Goal: Obtain resource: Obtain resource

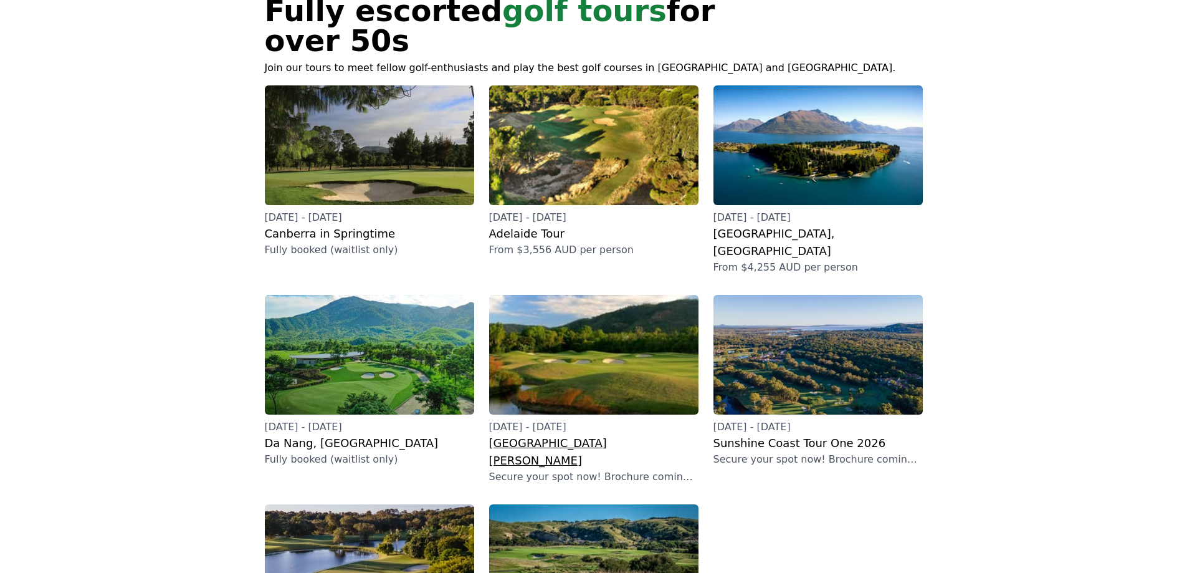
scroll to position [207, 0]
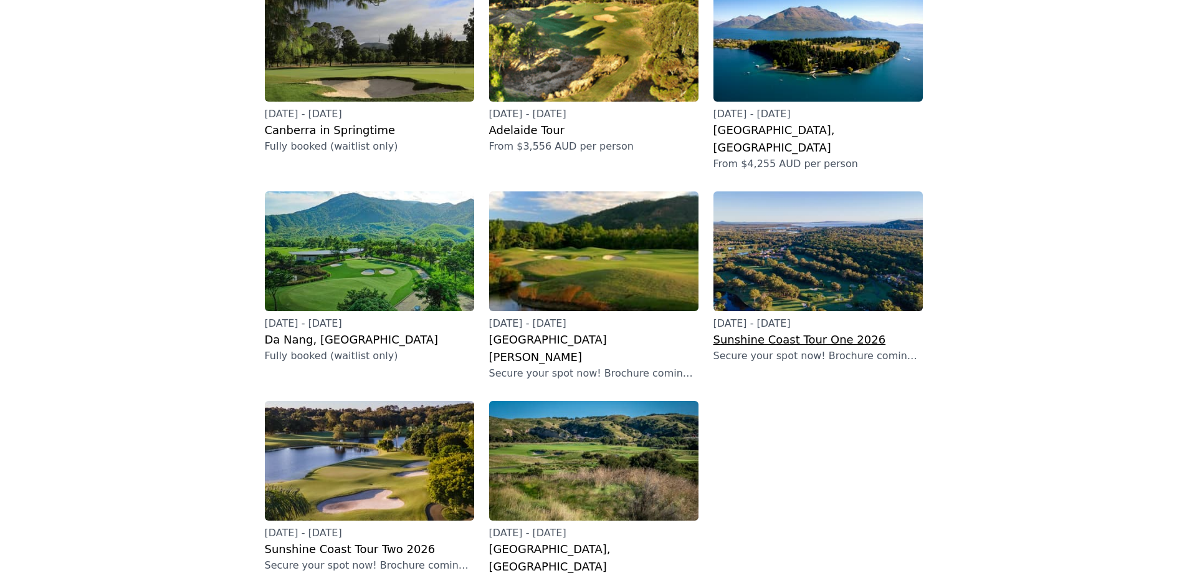
click at [767, 331] on h2 "Sunshine Coast Tour One 2026" at bounding box center [817, 339] width 209 height 17
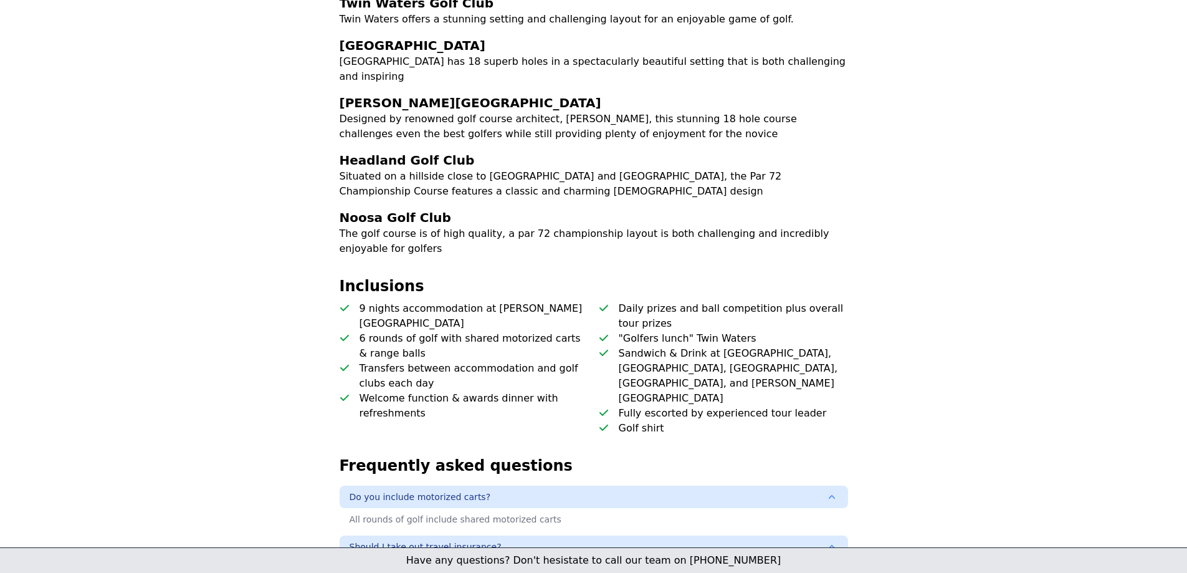
scroll to position [104, 0]
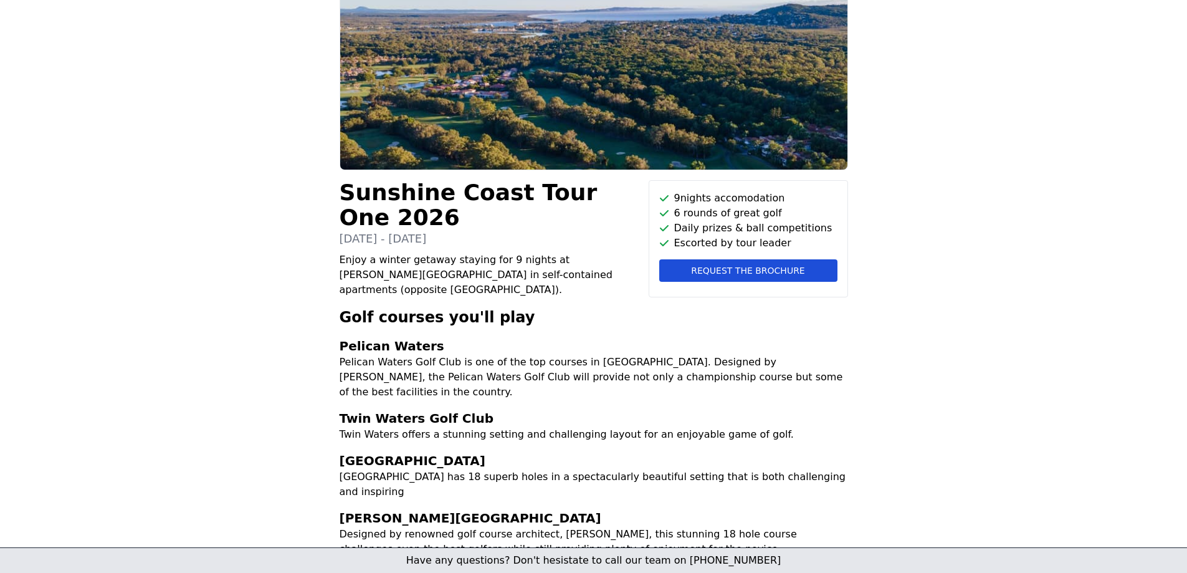
click at [739, 270] on span "Request the brochure" at bounding box center [747, 270] width 113 height 12
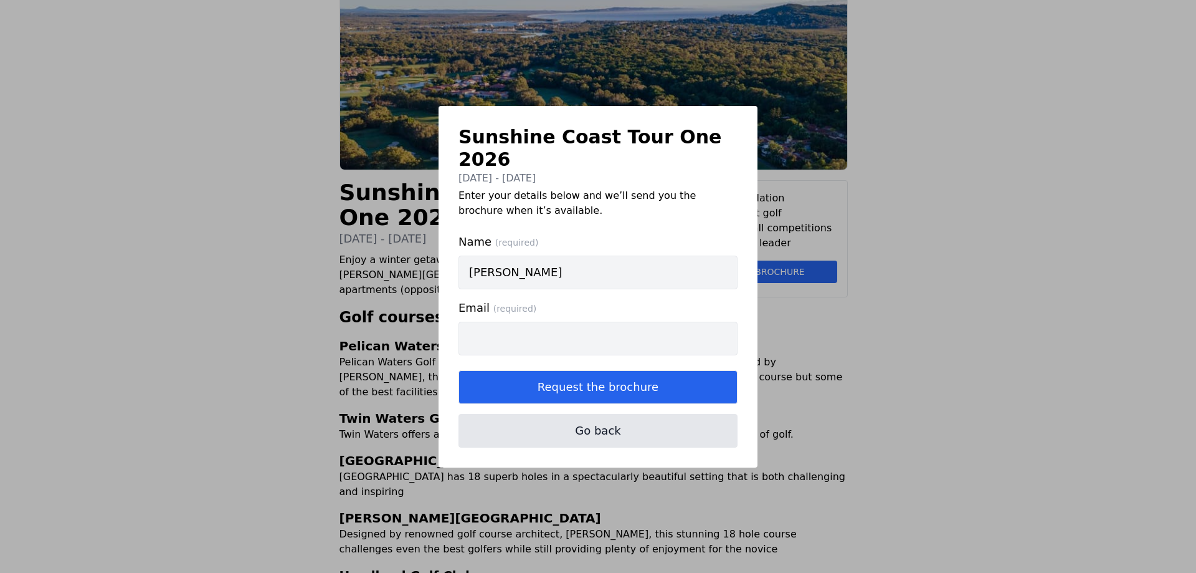
type input "[PERSON_NAME]"
click at [487, 323] on input "Email (required)" at bounding box center [598, 338] width 279 height 34
type input "[PERSON_NAME][EMAIL_ADDRESS][DOMAIN_NAME]"
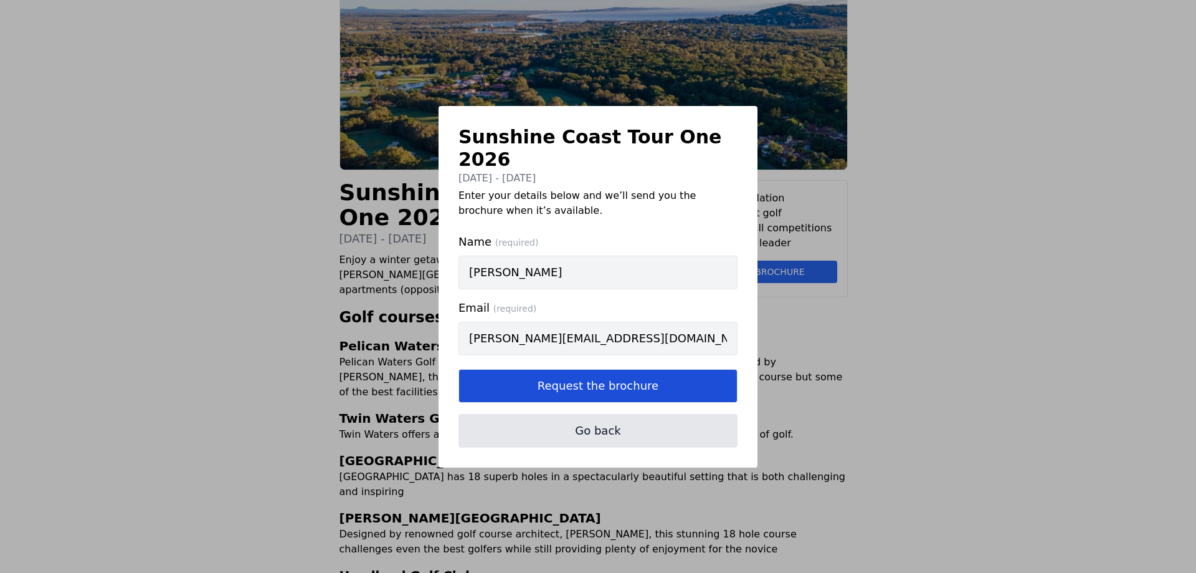
click at [575, 374] on button "Request the brochure" at bounding box center [598, 386] width 279 height 34
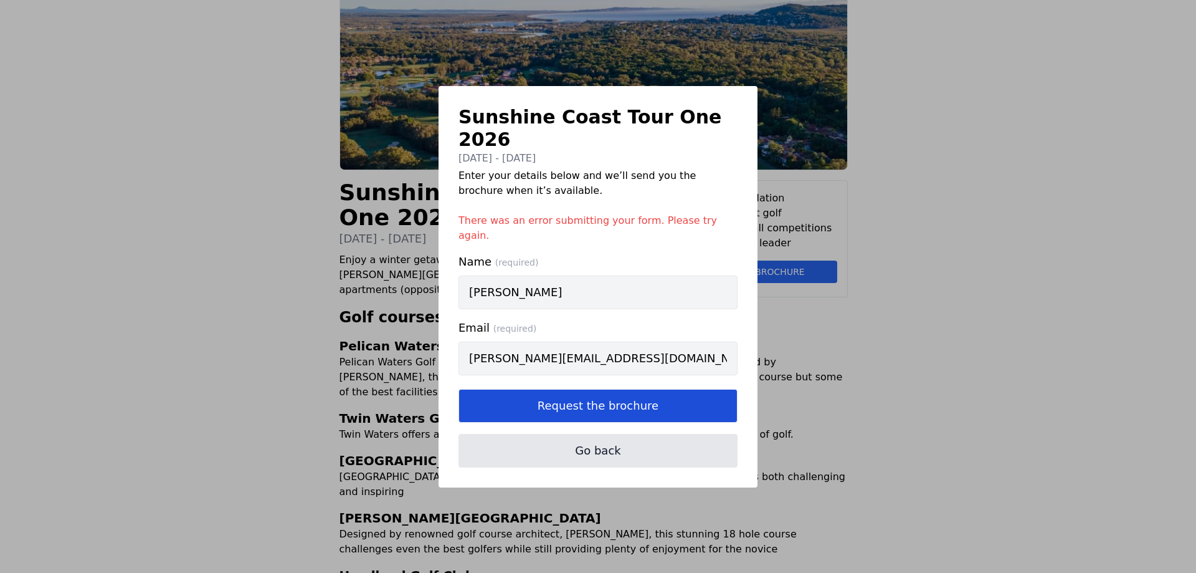
click at [571, 389] on button "Request the brochure" at bounding box center [598, 406] width 279 height 34
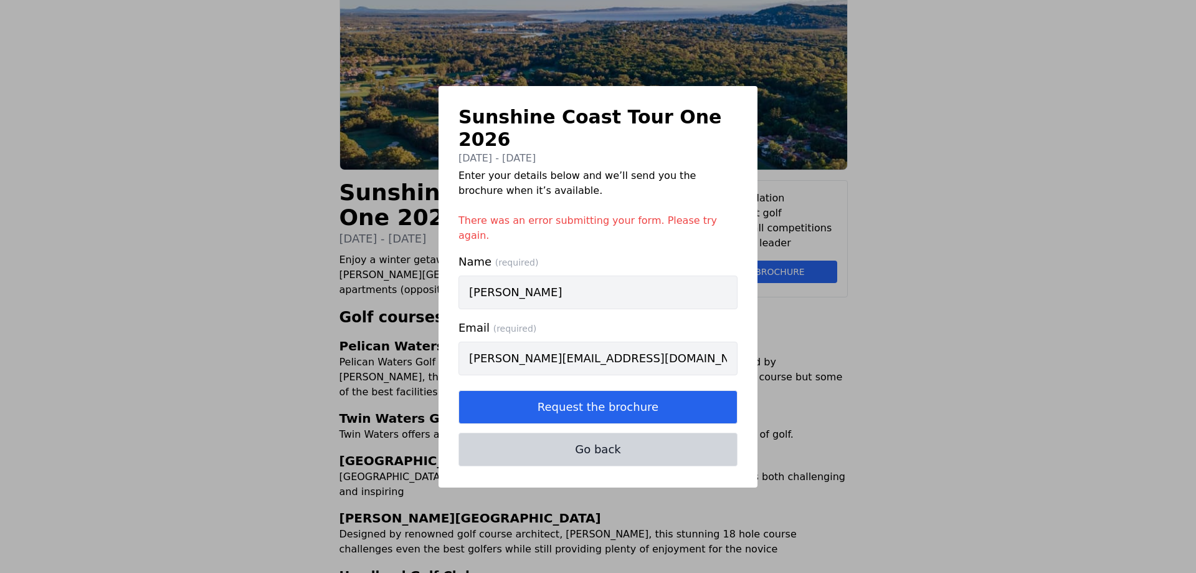
click at [589, 434] on button "Go back" at bounding box center [598, 449] width 279 height 34
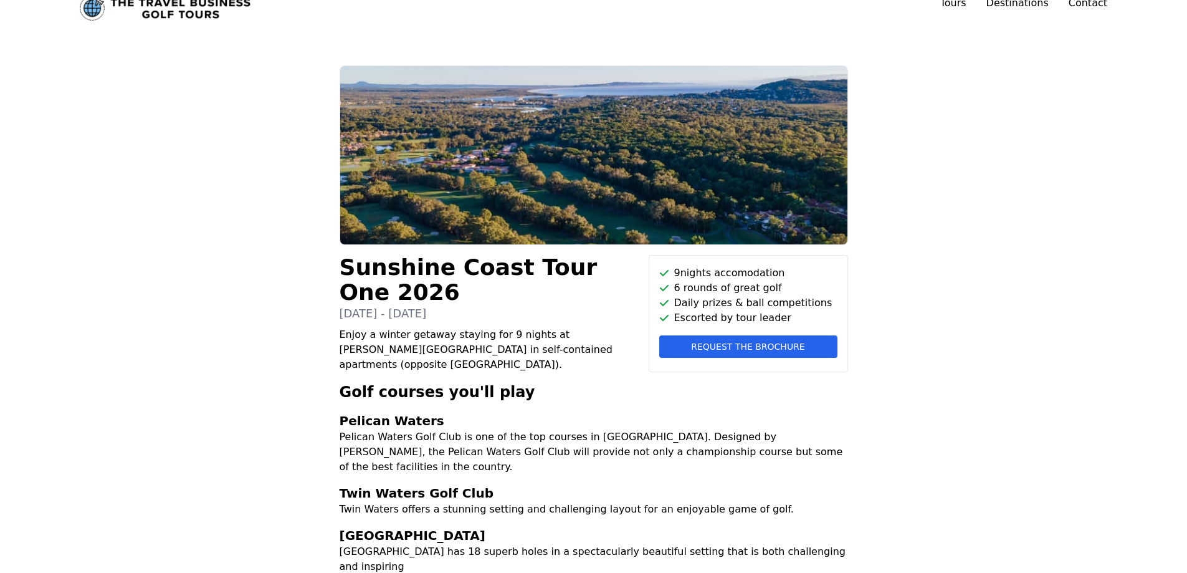
scroll to position [0, 0]
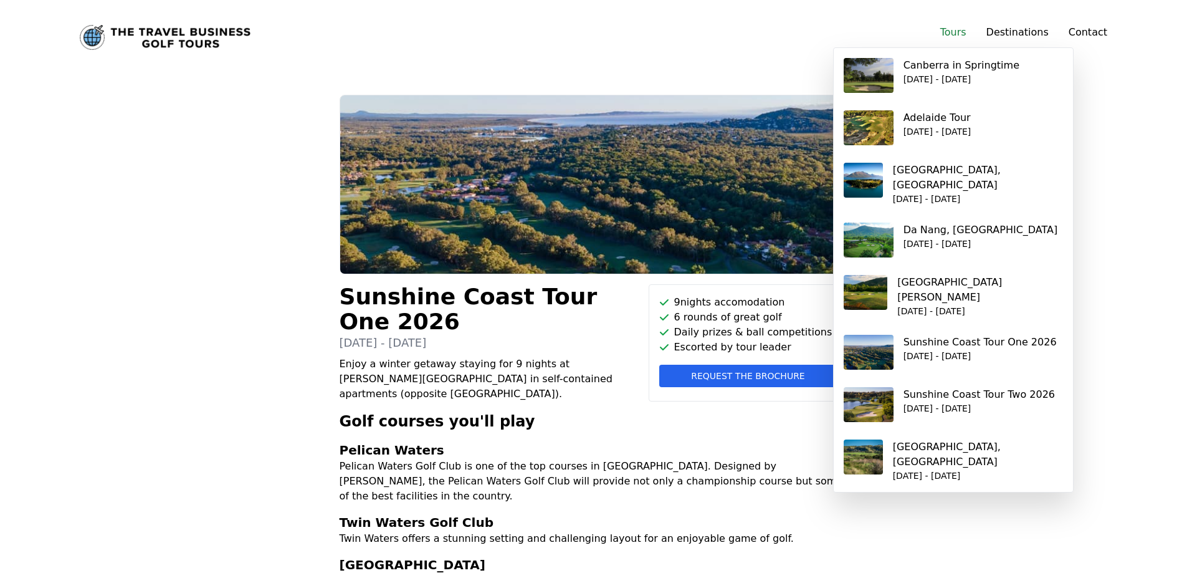
click at [966, 34] on link "Tours" at bounding box center [953, 32] width 26 height 12
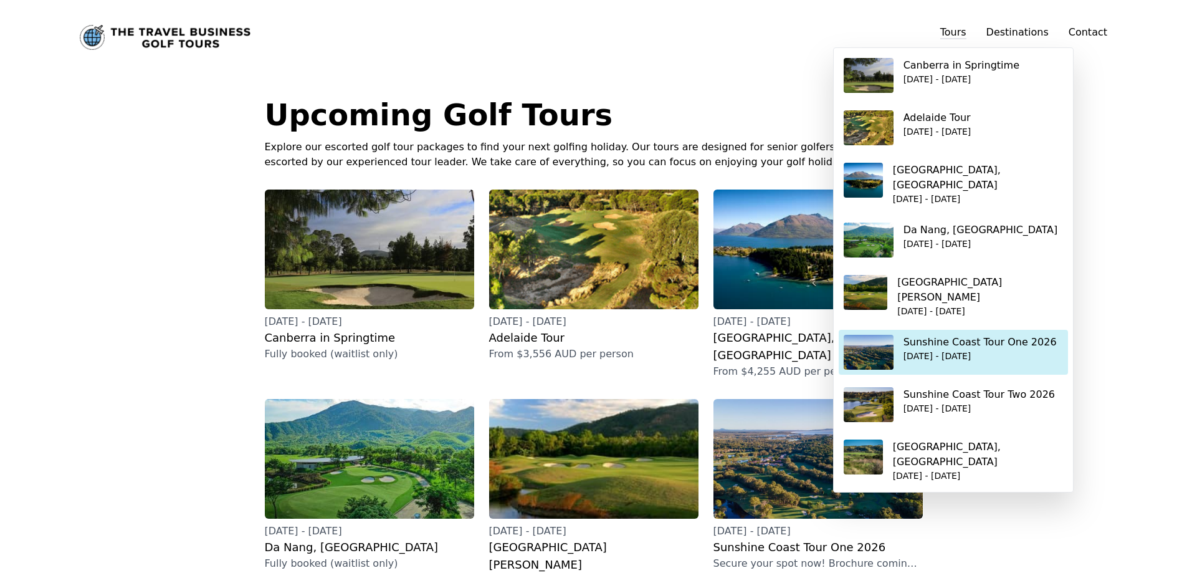
click at [931, 350] on p "[DATE] - [DATE]" at bounding box center [979, 356] width 153 height 12
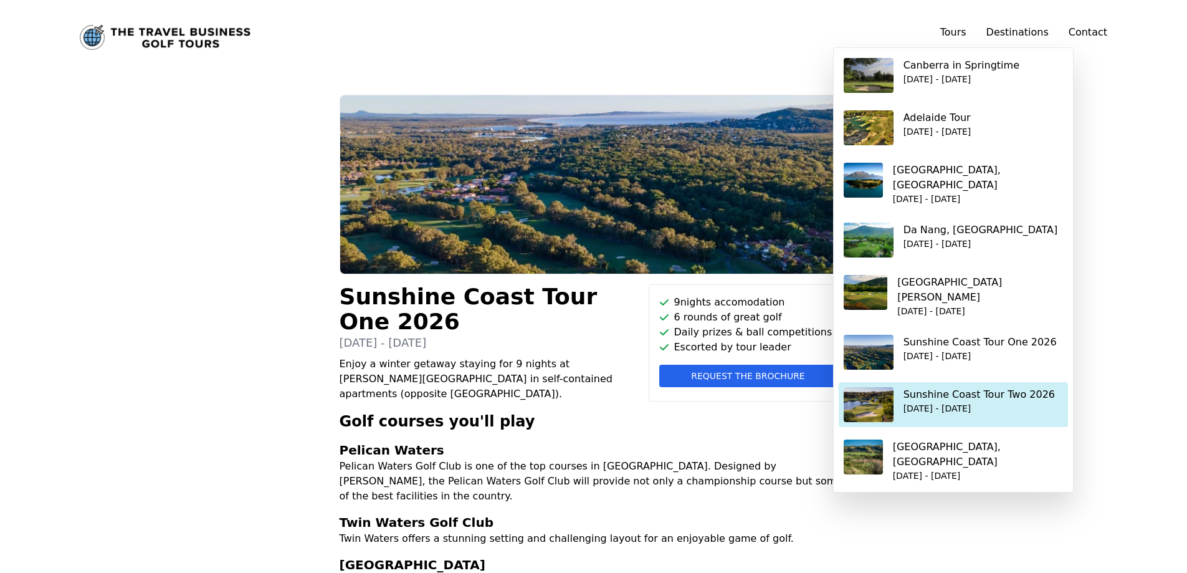
click at [941, 402] on p "[DATE] - [DATE]" at bounding box center [978, 408] width 151 height 12
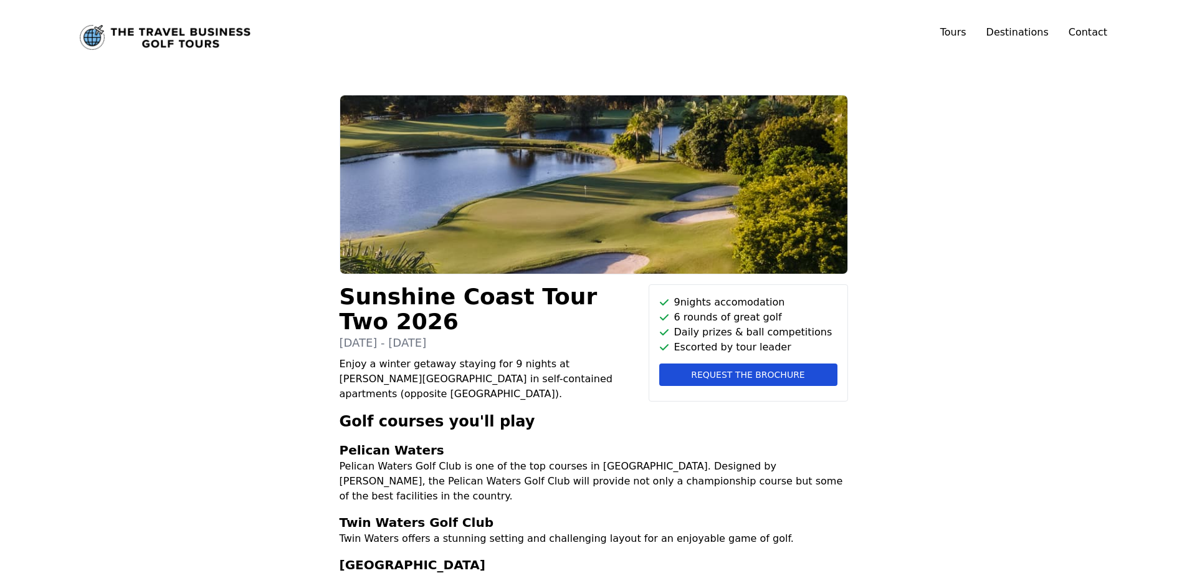
click at [718, 374] on span "Request the brochure" at bounding box center [747, 374] width 113 height 12
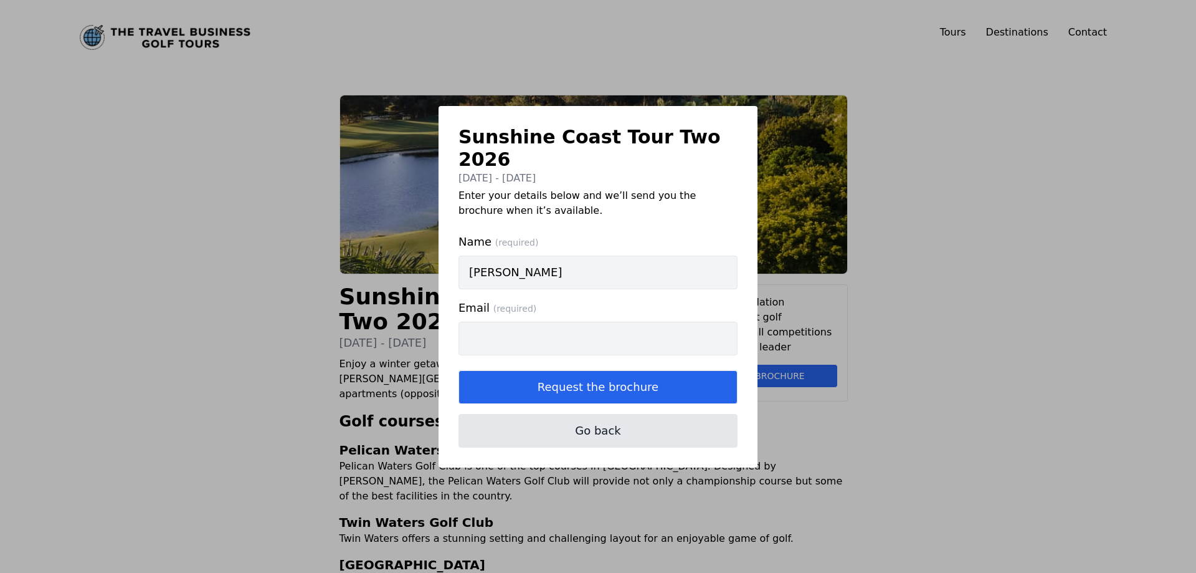
type input "[PERSON_NAME]"
click at [474, 325] on input "Email (required)" at bounding box center [598, 338] width 279 height 34
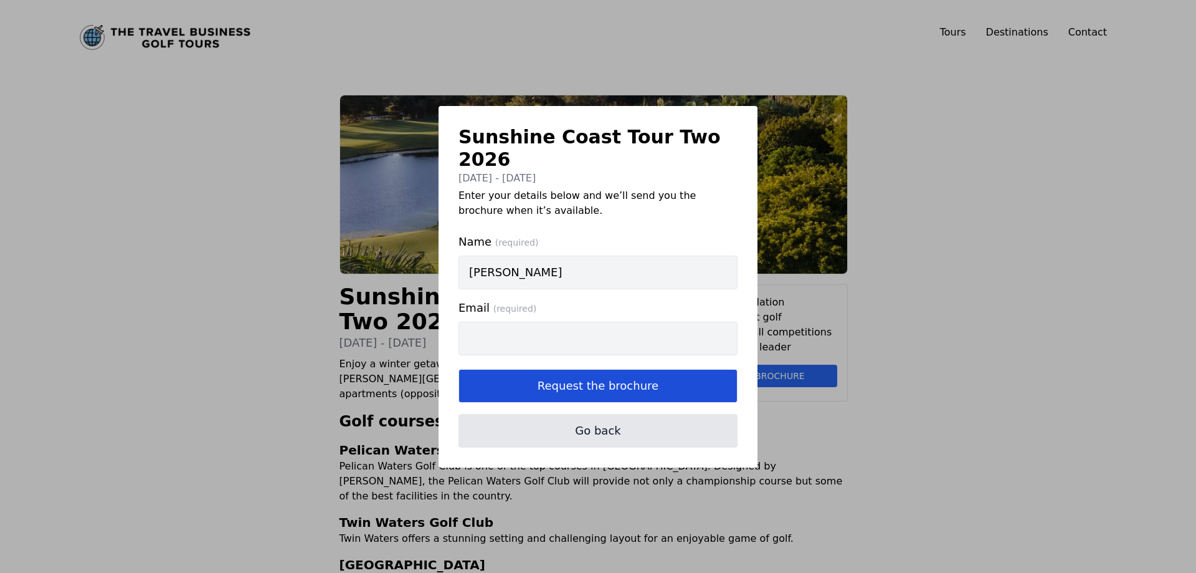
type input "[PERSON_NAME][EMAIL_ADDRESS][DOMAIN_NAME]"
click at [599, 375] on button "Request the brochure" at bounding box center [598, 386] width 279 height 34
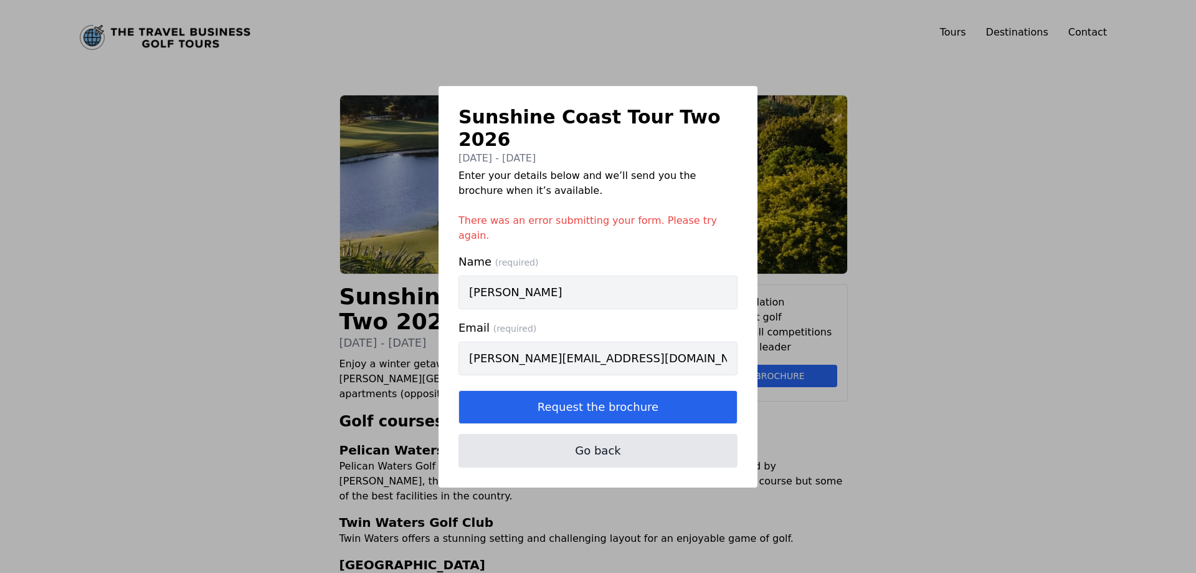
click at [901, 309] on div "Sunshine Coast Tour Two 2026 [DATE] - [DATE] Enter your details below and we’ll…" at bounding box center [598, 286] width 1196 height 573
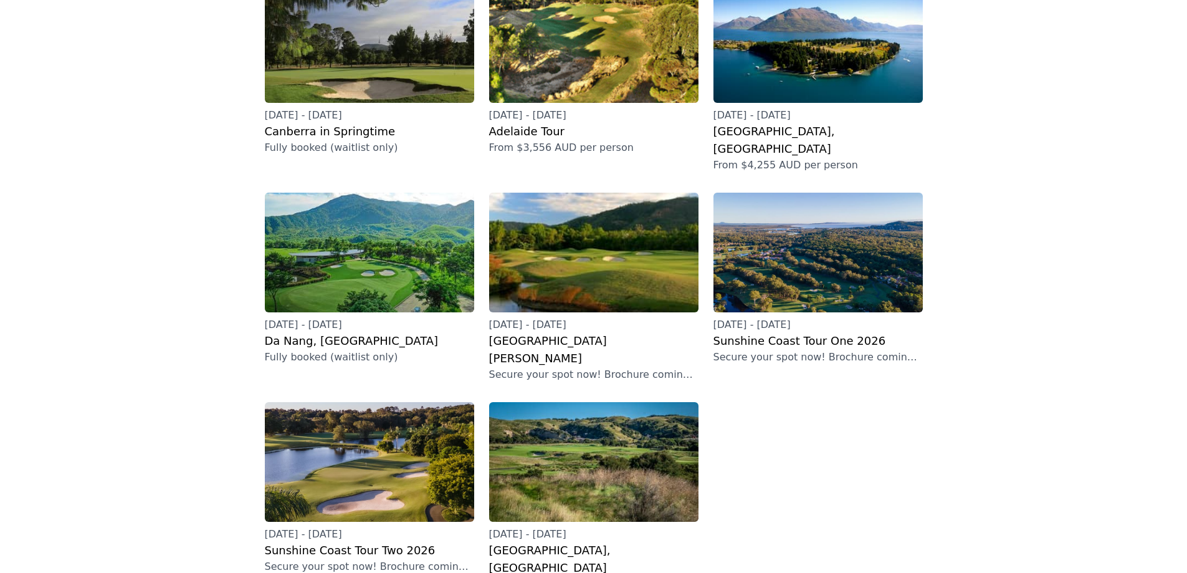
scroll to position [207, 0]
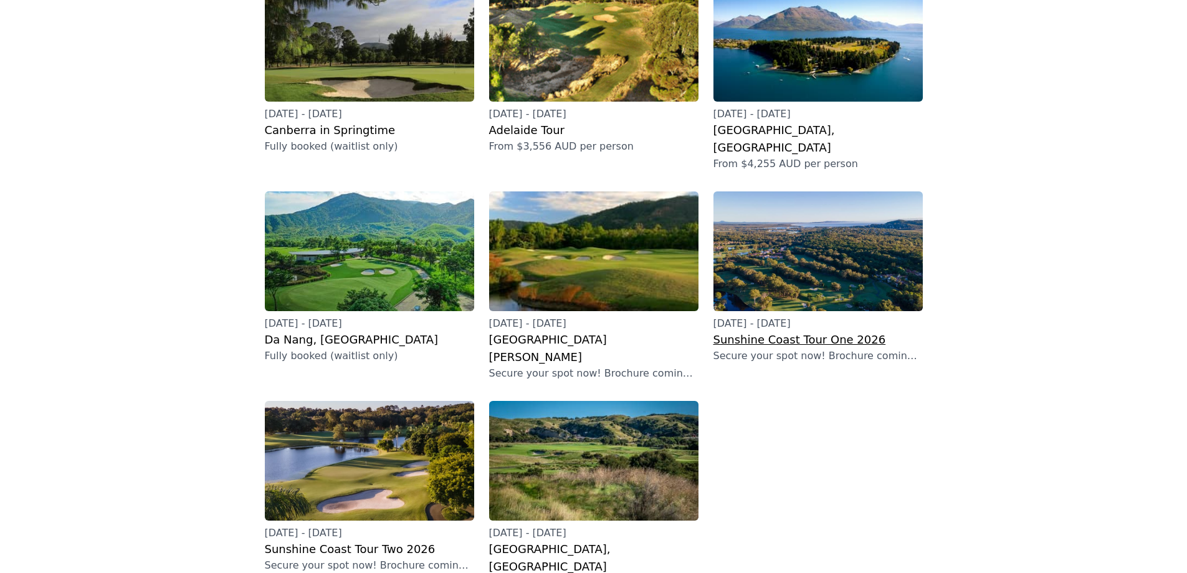
click at [768, 258] on img at bounding box center [817, 251] width 209 height 120
